Goal: Task Accomplishment & Management: Complete application form

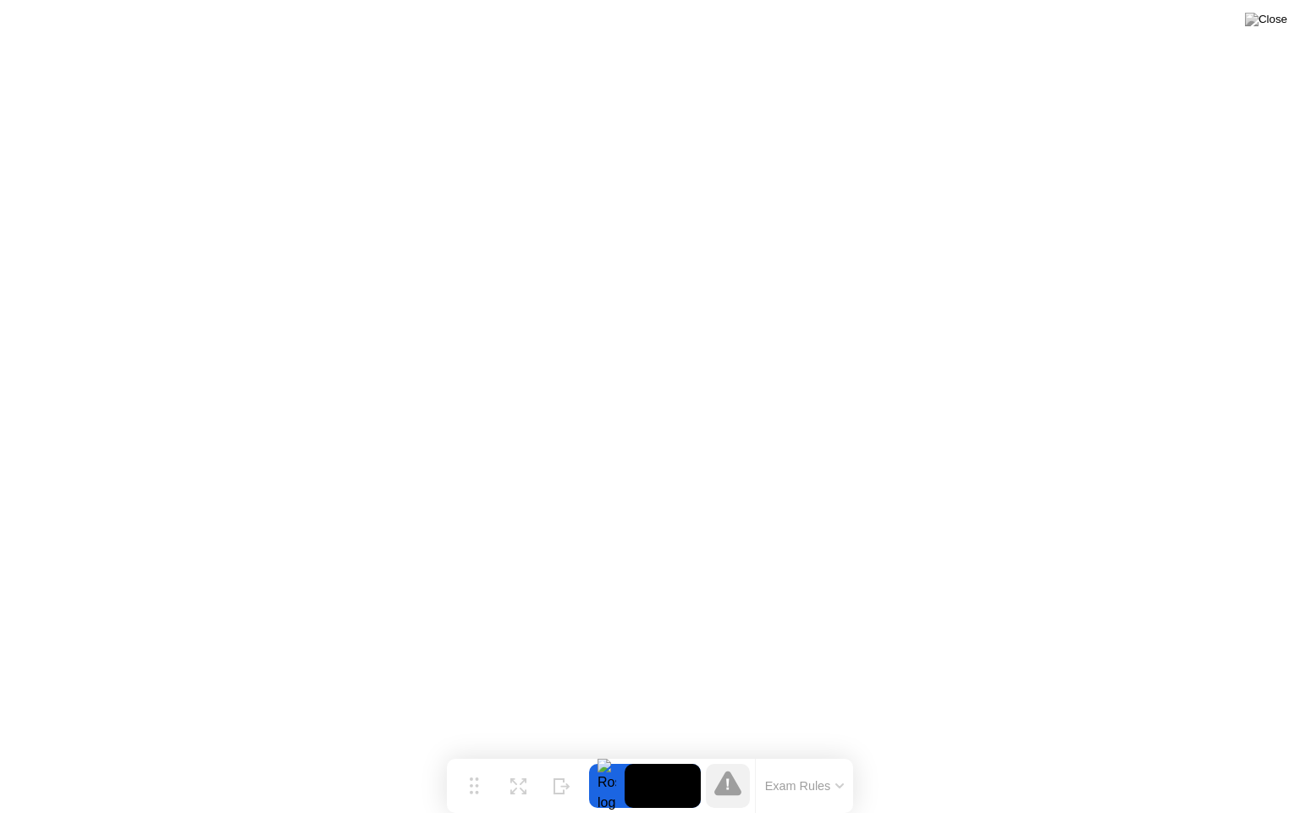
click at [841, 782] on button "Exam Rules" at bounding box center [805, 785] width 90 height 15
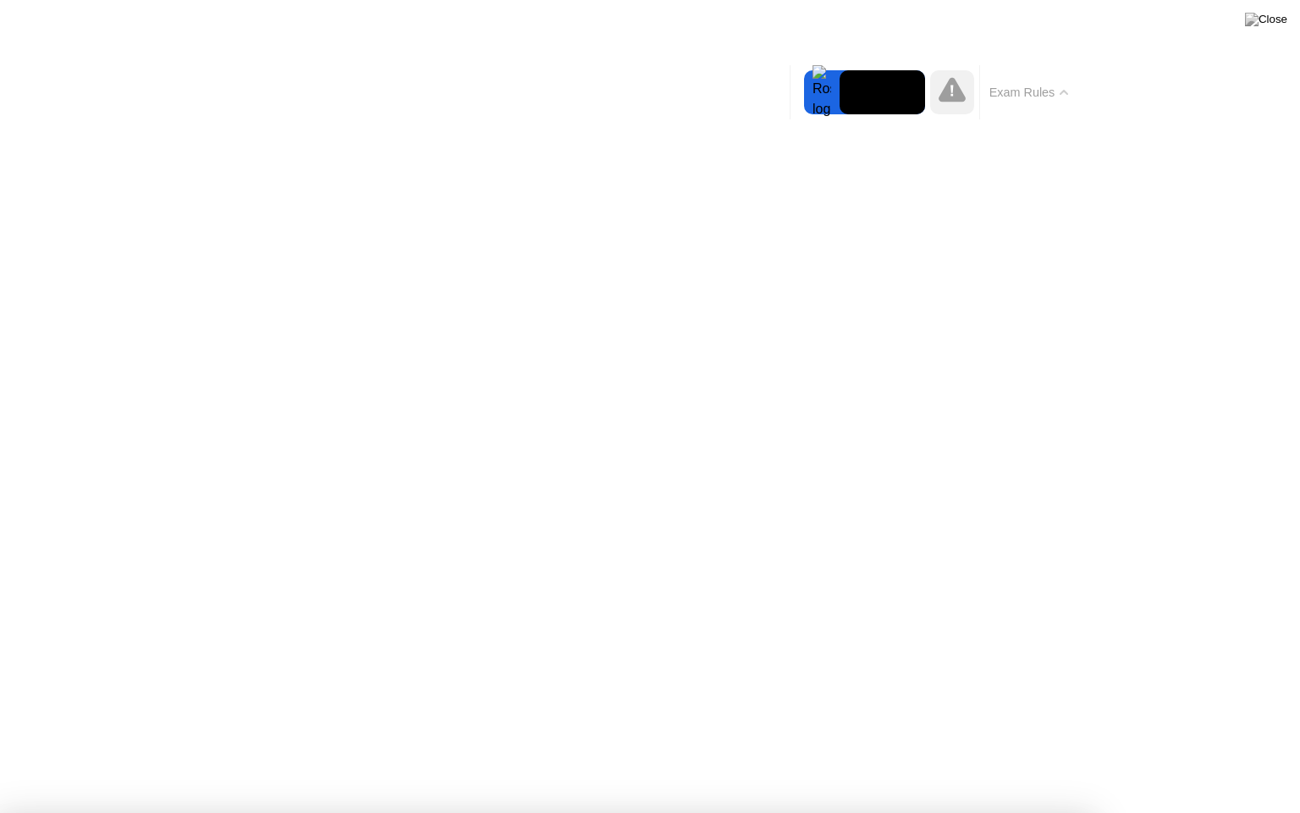
click at [984, 100] on button "Exam Rules" at bounding box center [1029, 92] width 90 height 15
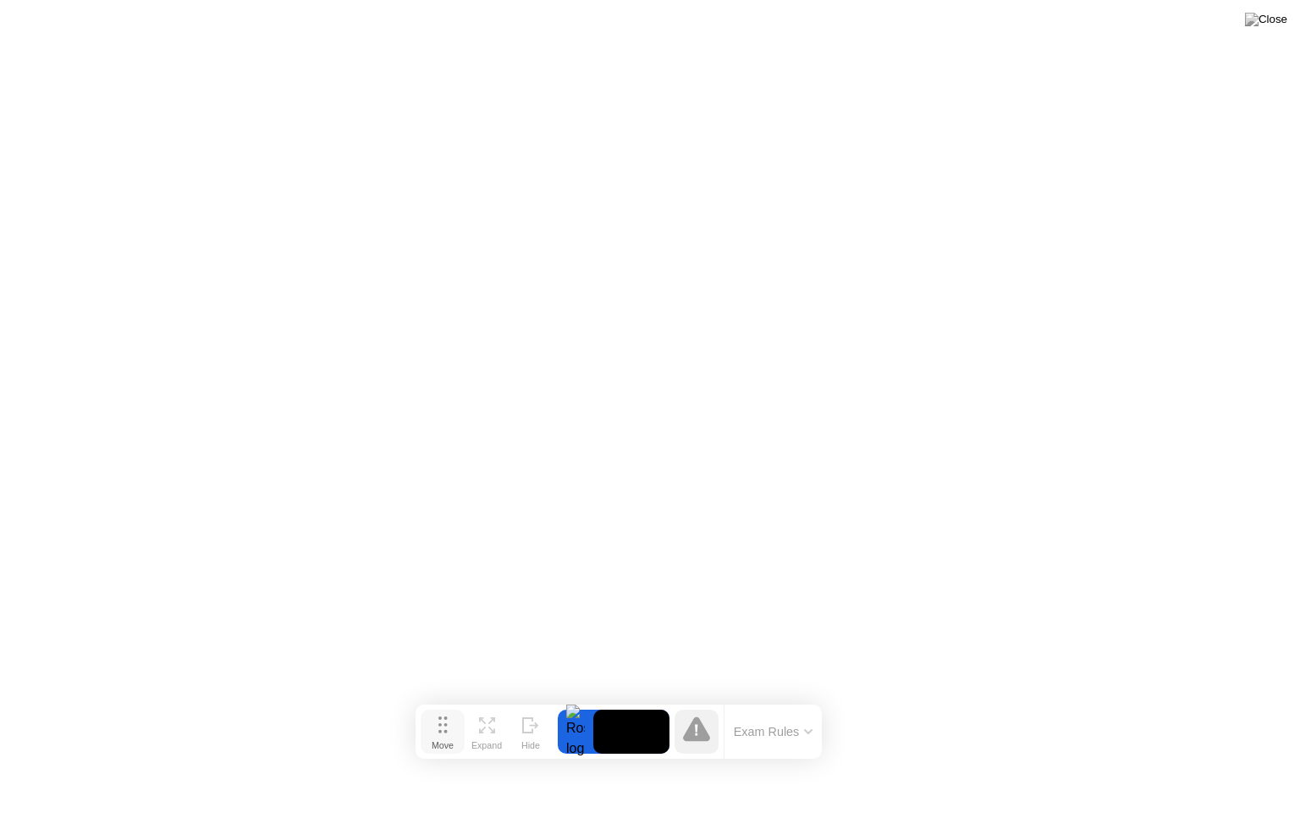
drag, startPoint x: 473, startPoint y: 783, endPoint x: 444, endPoint y: 737, distance: 54.0
click at [444, 733] on icon at bounding box center [442, 724] width 9 height 17
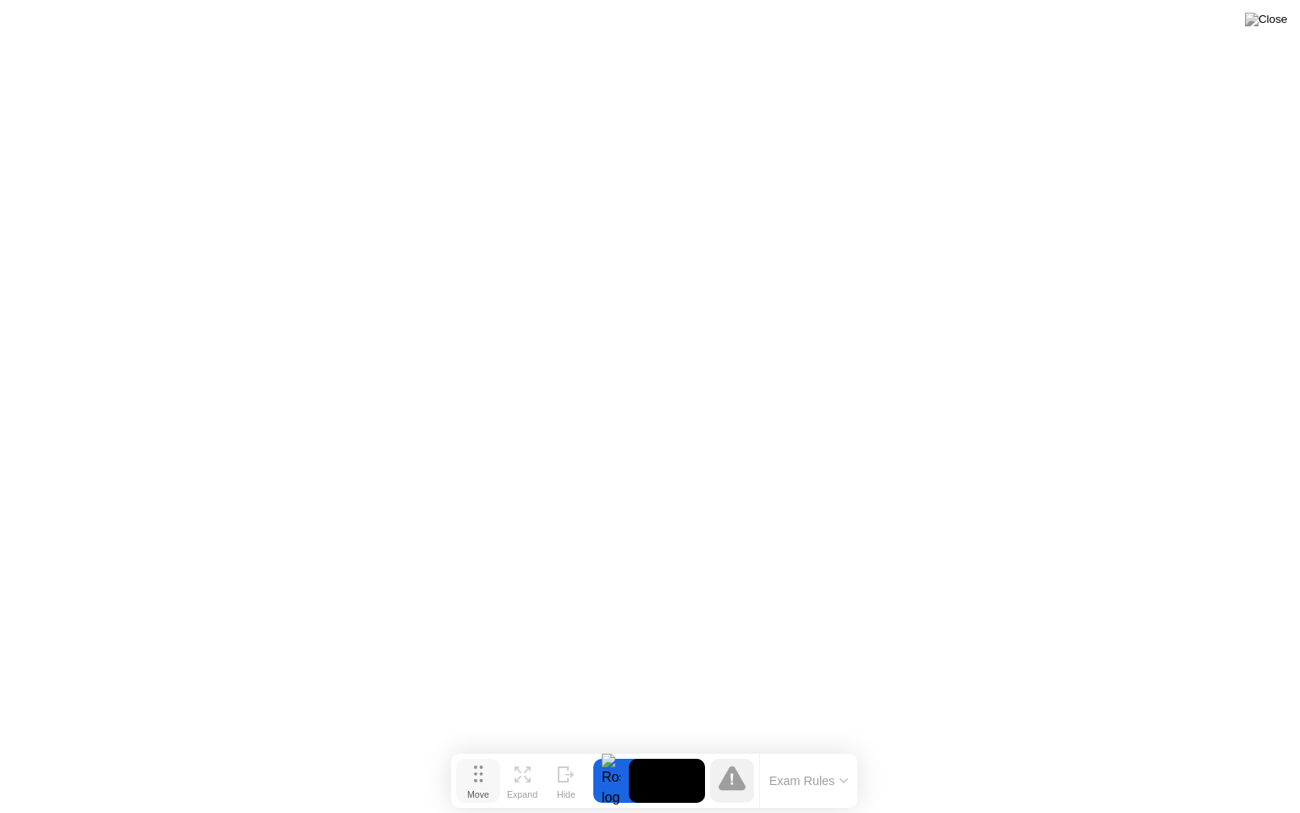
drag, startPoint x: 444, startPoint y: 742, endPoint x: 477, endPoint y: 783, distance: 52.4
click at [477, 789] on div "Move" at bounding box center [478, 794] width 22 height 10
drag, startPoint x: 664, startPoint y: 775, endPoint x: 625, endPoint y: 776, distance: 39.0
click at [625, 776] on div at bounding box center [649, 780] width 112 height 44
click at [837, 783] on button "Exam Rules" at bounding box center [809, 780] width 90 height 15
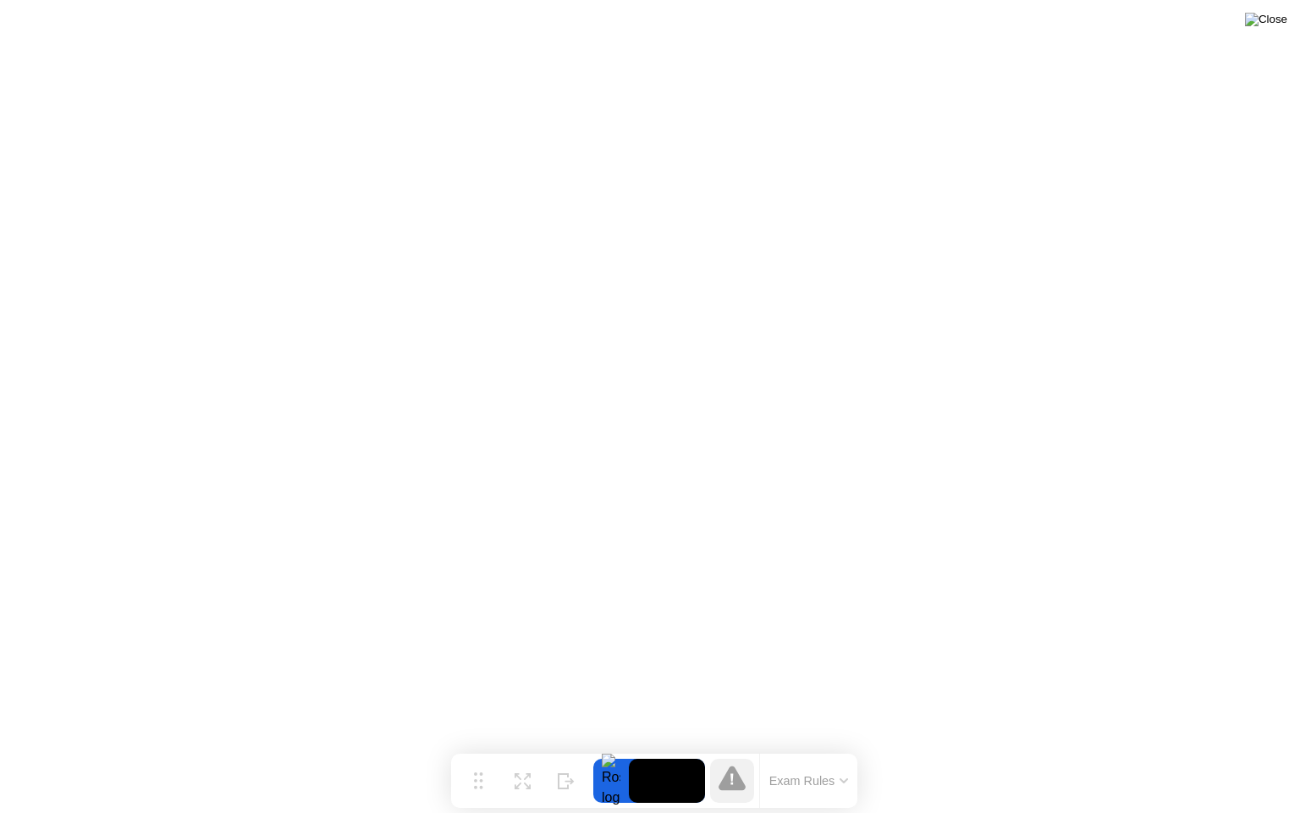
click at [1280, 24] on img at bounding box center [1266, 20] width 42 height 14
